Goal: Task Accomplishment & Management: Manage account settings

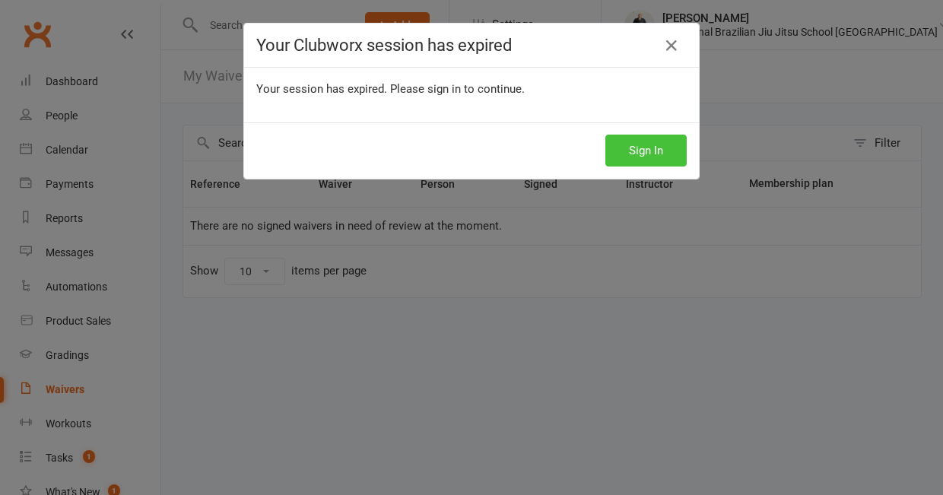
click at [653, 142] on button "Sign In" at bounding box center [646, 151] width 81 height 32
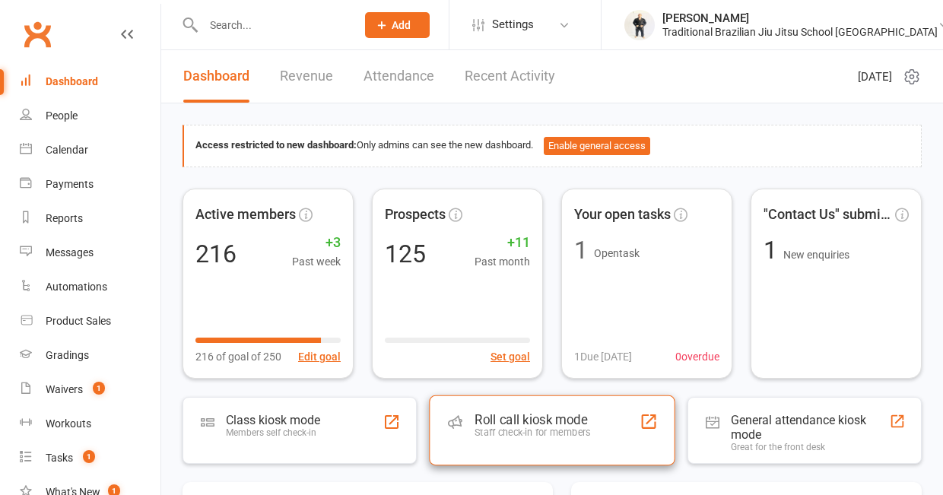
click at [480, 427] on div "Roll call kiosk mode" at bounding box center [533, 419] width 116 height 15
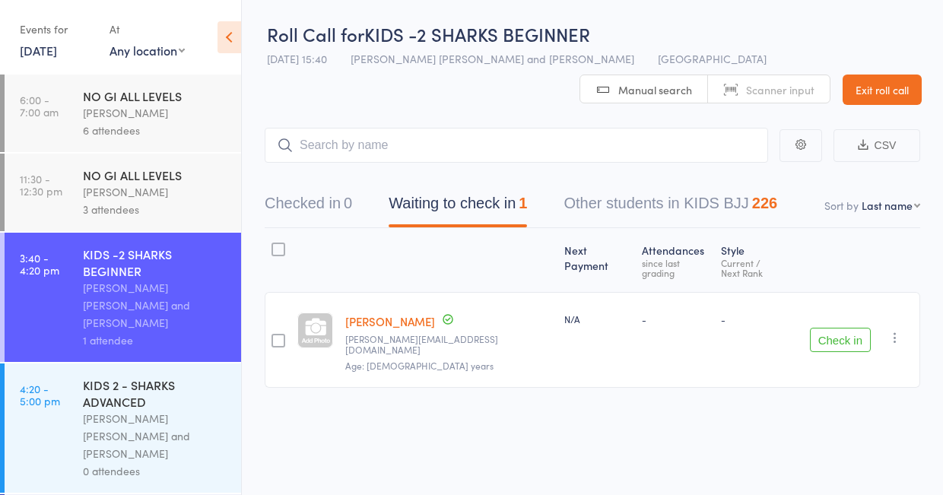
click at [369, 313] on link "Jayme Emmerson" at bounding box center [390, 321] width 90 height 16
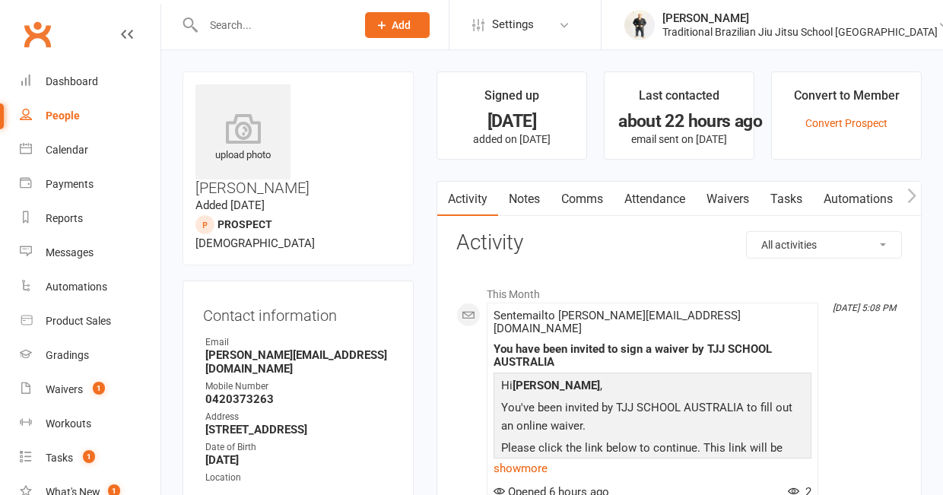
click at [647, 199] on link "Attendance" at bounding box center [655, 199] width 82 height 35
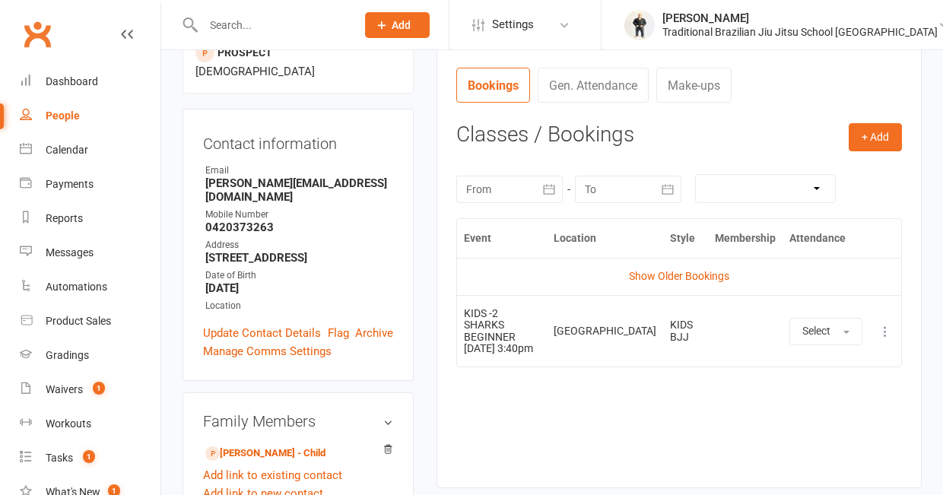
scroll to position [179, 0]
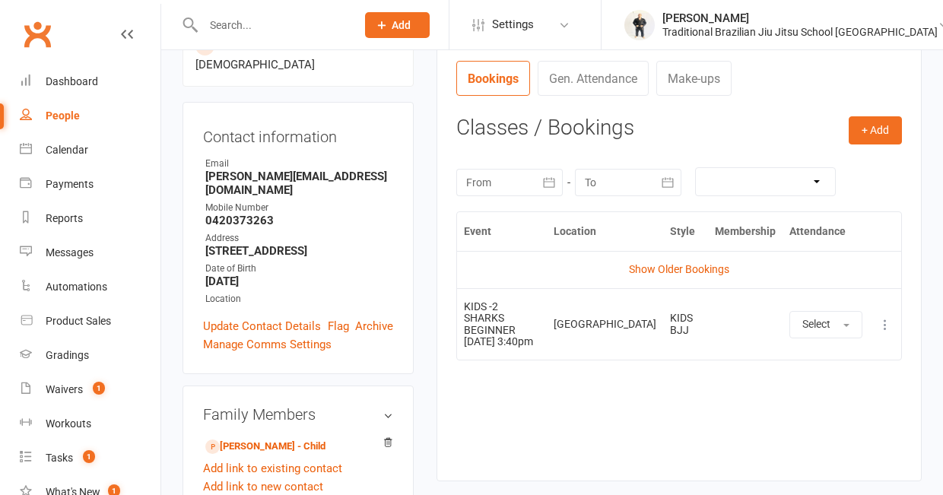
click at [883, 317] on icon at bounding box center [885, 324] width 15 height 15
click at [804, 419] on link "Remove booking" at bounding box center [818, 415] width 151 height 30
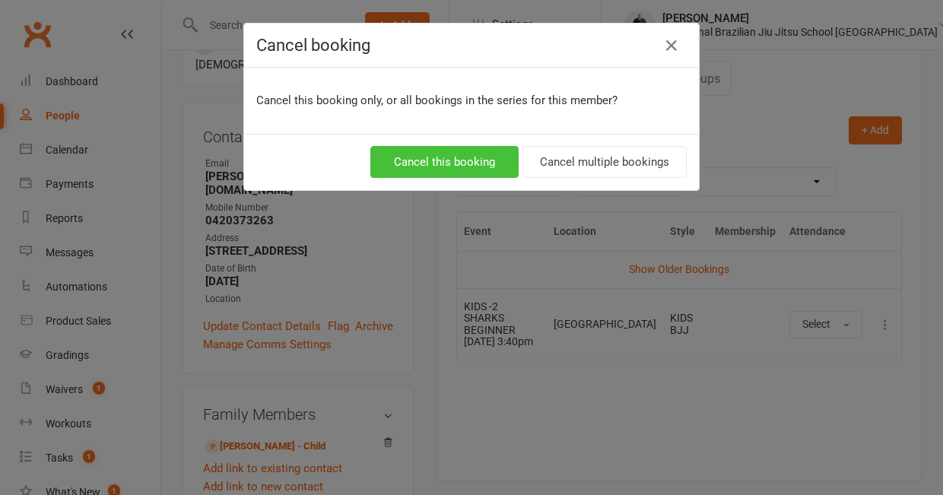
click at [470, 151] on button "Cancel this booking" at bounding box center [445, 162] width 148 height 32
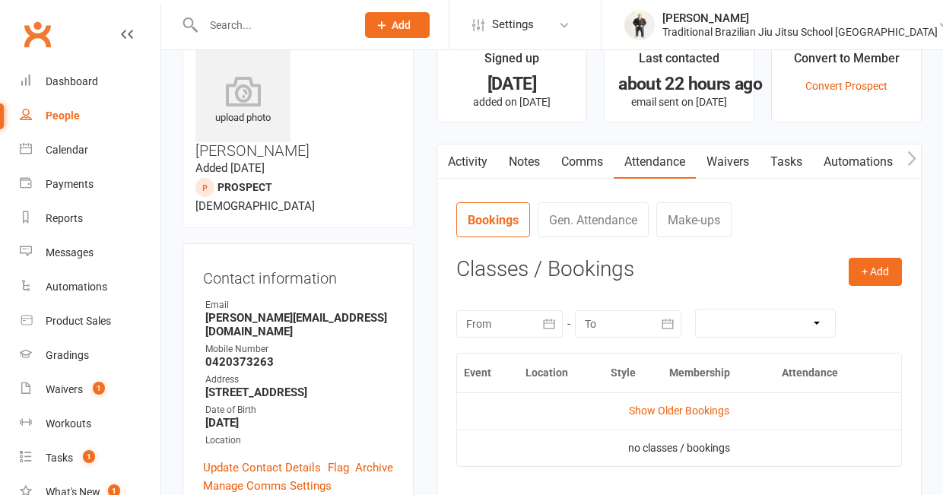
scroll to position [37, 0]
click at [877, 269] on button "+ Add" at bounding box center [875, 272] width 53 height 27
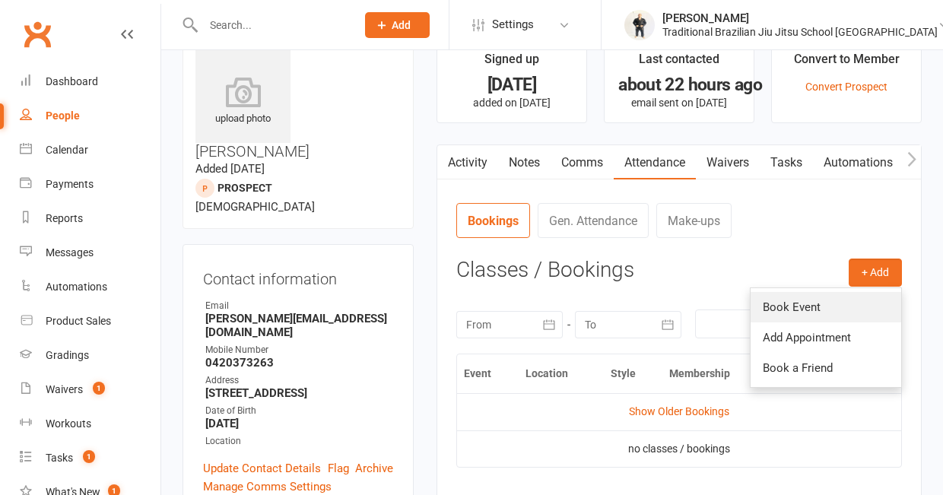
click at [801, 304] on link "Book Event" at bounding box center [826, 307] width 151 height 30
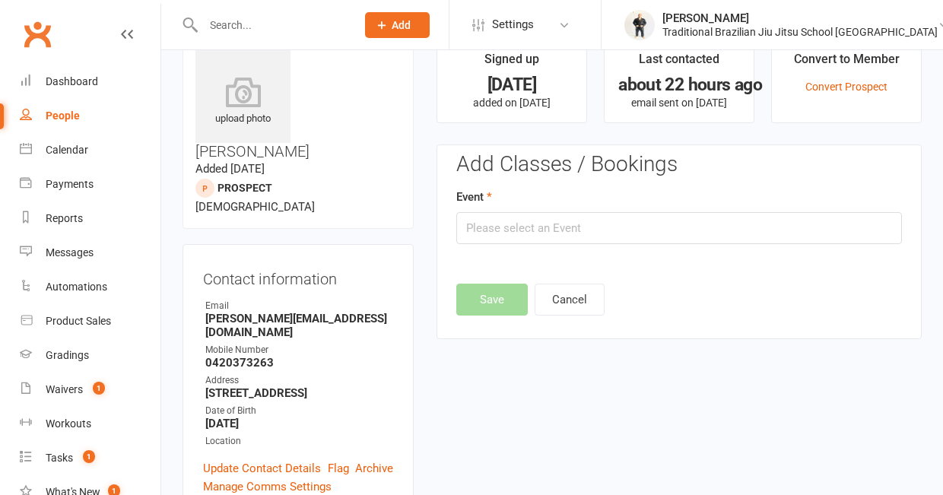
scroll to position [104, 0]
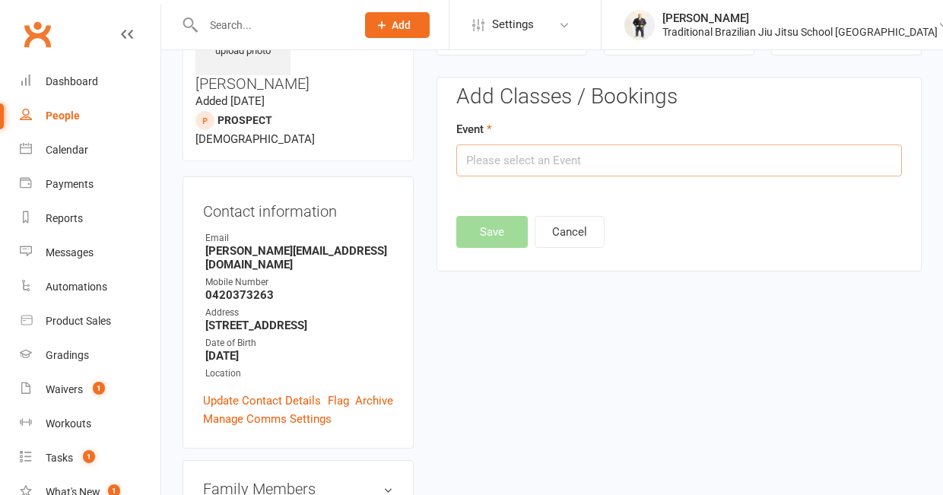
click at [552, 167] on input "text" at bounding box center [680, 161] width 446 height 32
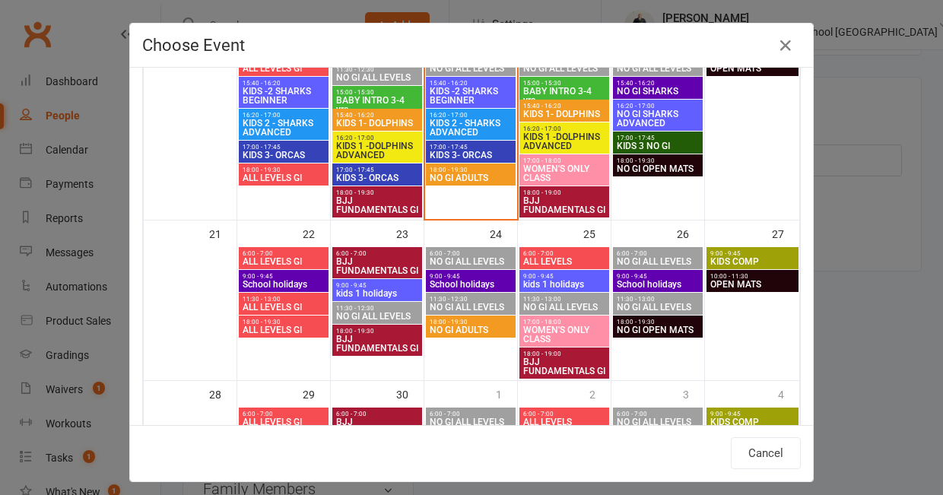
scroll to position [577, 0]
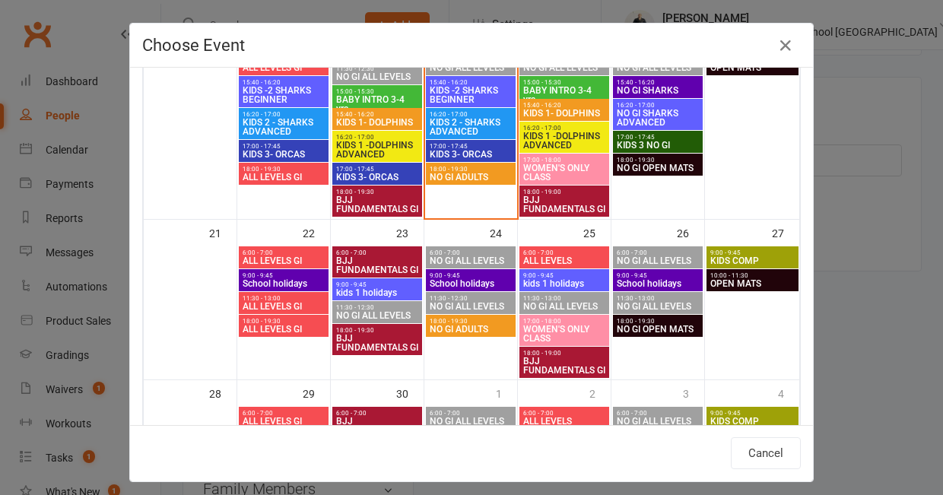
click at [485, 284] on span "School holidays" at bounding box center [471, 283] width 84 height 9
type input "School holidays - [DATE] 9:00:00 AM"
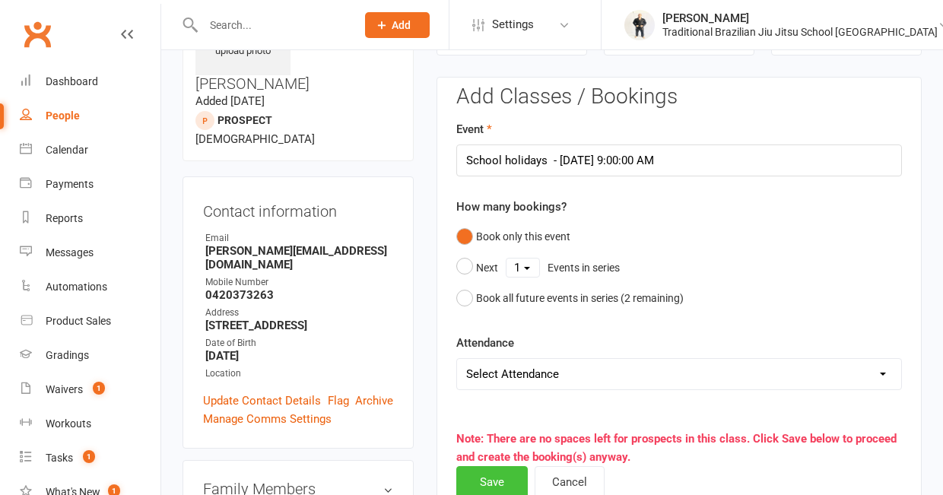
click at [511, 482] on button "Save" at bounding box center [493, 482] width 72 height 32
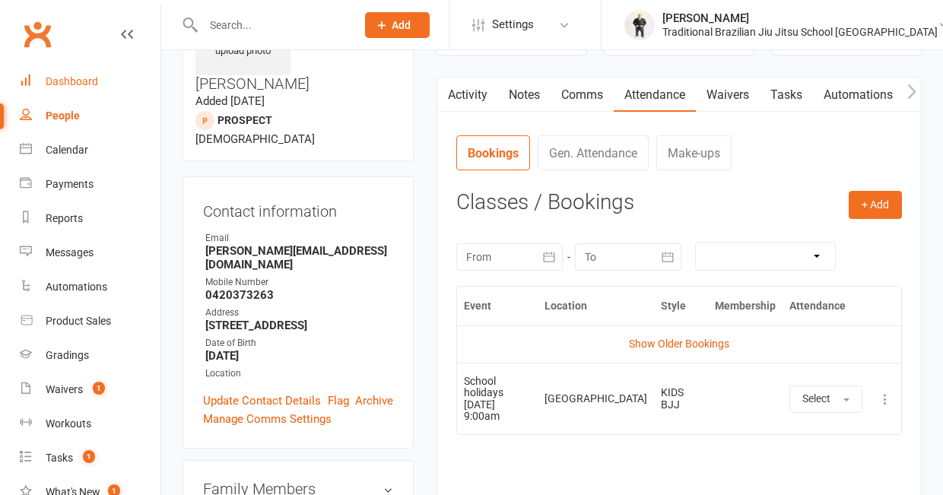
click at [91, 75] on link "Dashboard" at bounding box center [90, 82] width 141 height 34
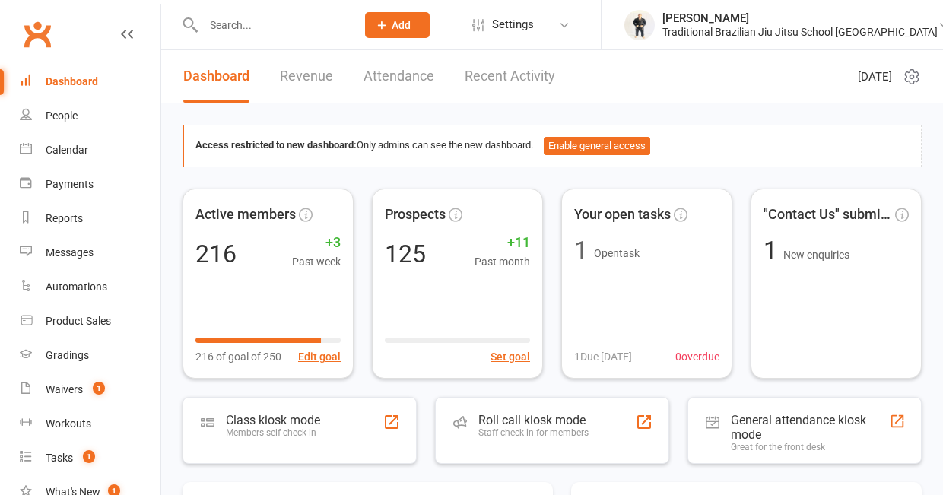
click at [91, 75] on link "Dashboard" at bounding box center [90, 82] width 141 height 34
click at [63, 112] on div "People" at bounding box center [62, 116] width 32 height 12
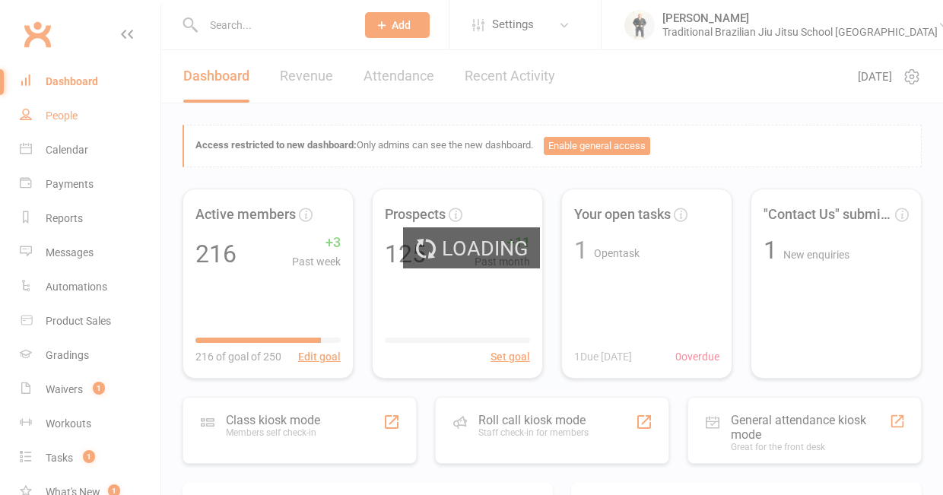
select select "100"
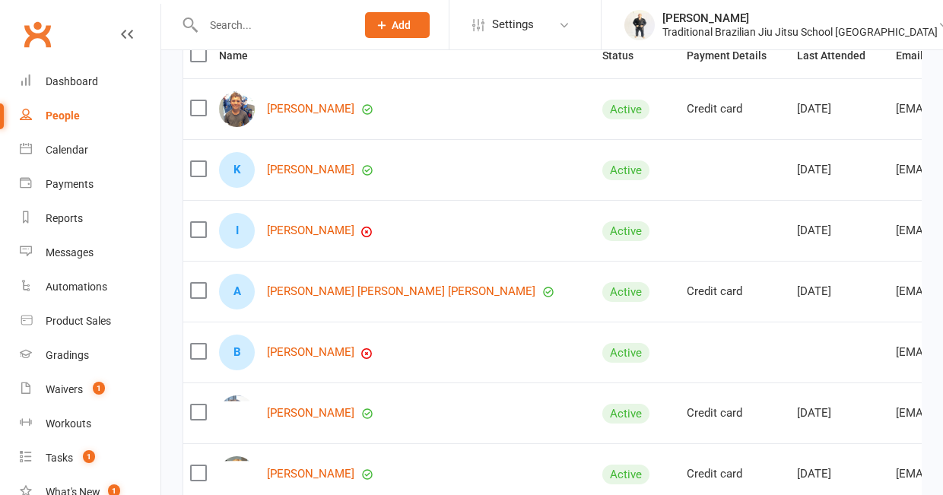
scroll to position [189, 0]
click at [330, 237] on link "[PERSON_NAME]" at bounding box center [310, 230] width 87 height 13
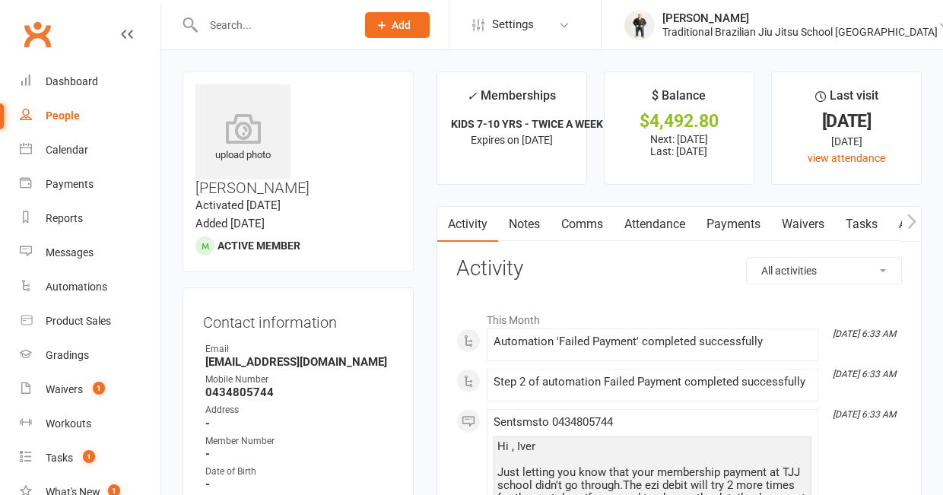
click at [734, 234] on link "Payments" at bounding box center [733, 224] width 75 height 35
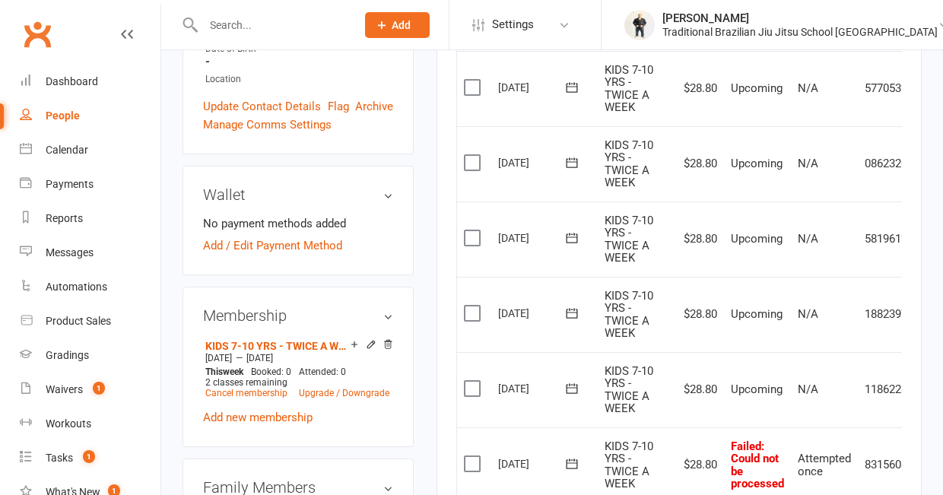
scroll to position [424, 0]
click at [81, 74] on link "Dashboard" at bounding box center [90, 82] width 141 height 34
